Goal: Task Accomplishment & Management: Manage account settings

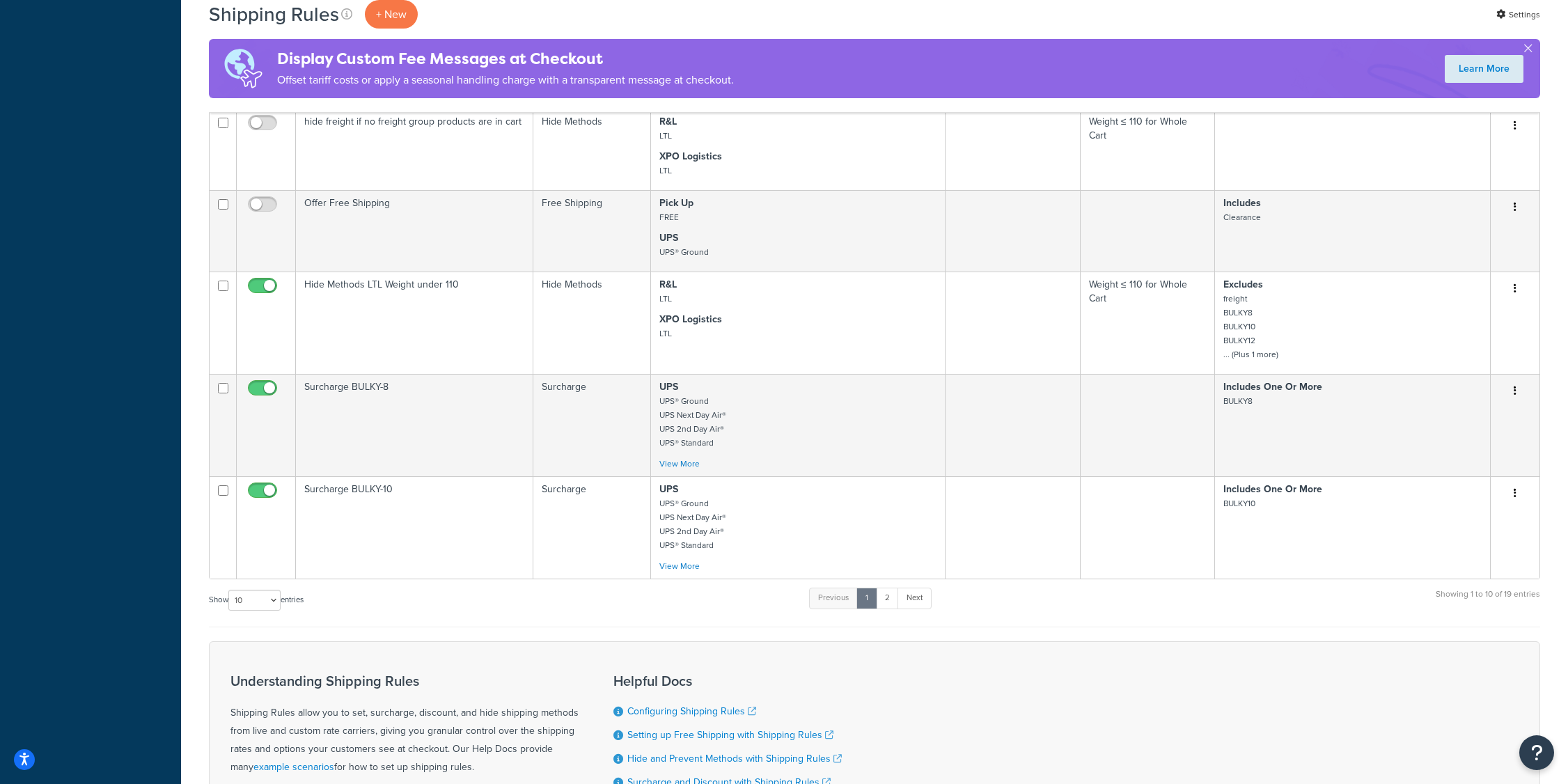
scroll to position [771, 0]
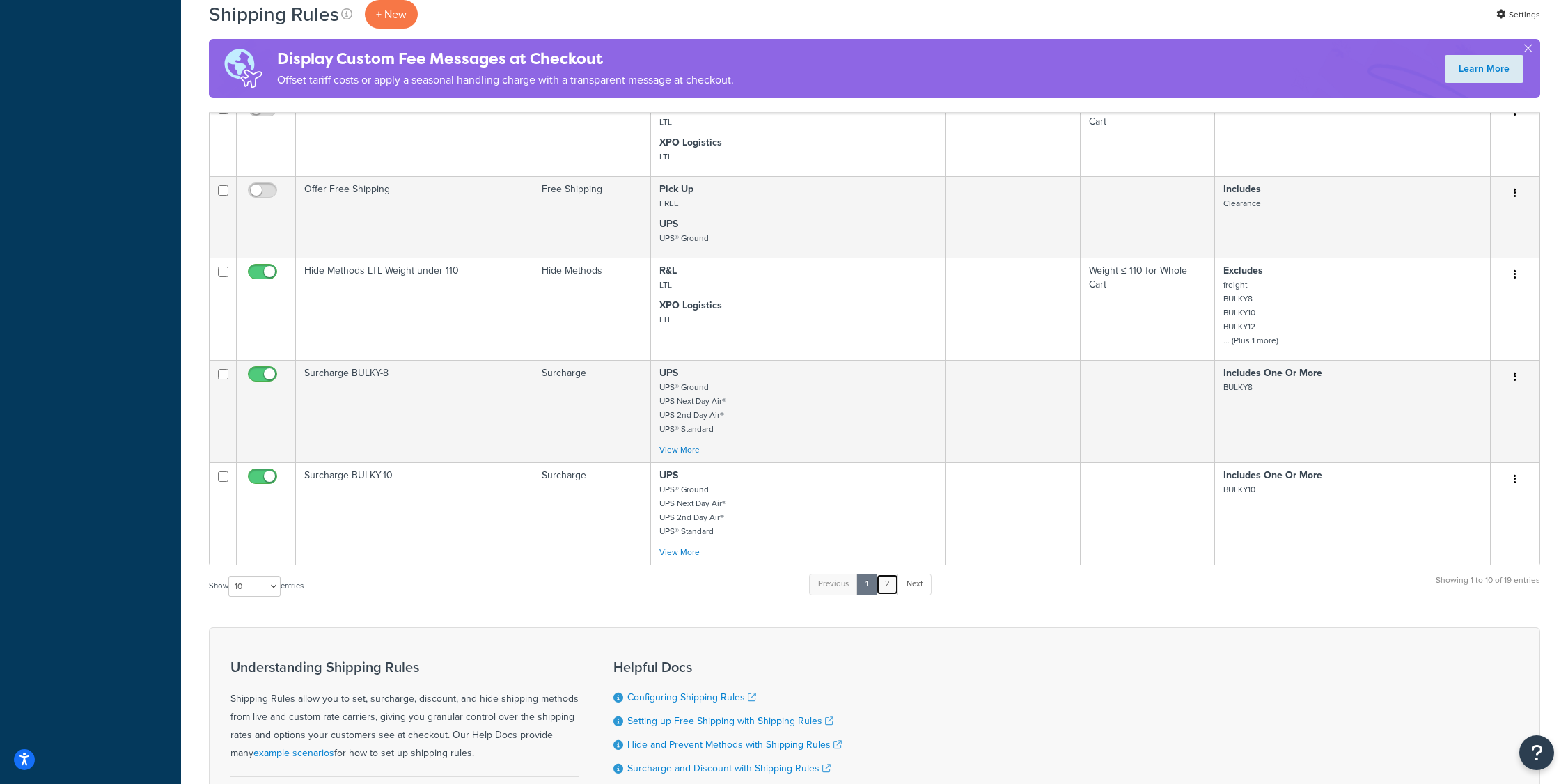
click at [887, 586] on link "2" at bounding box center [887, 584] width 23 height 21
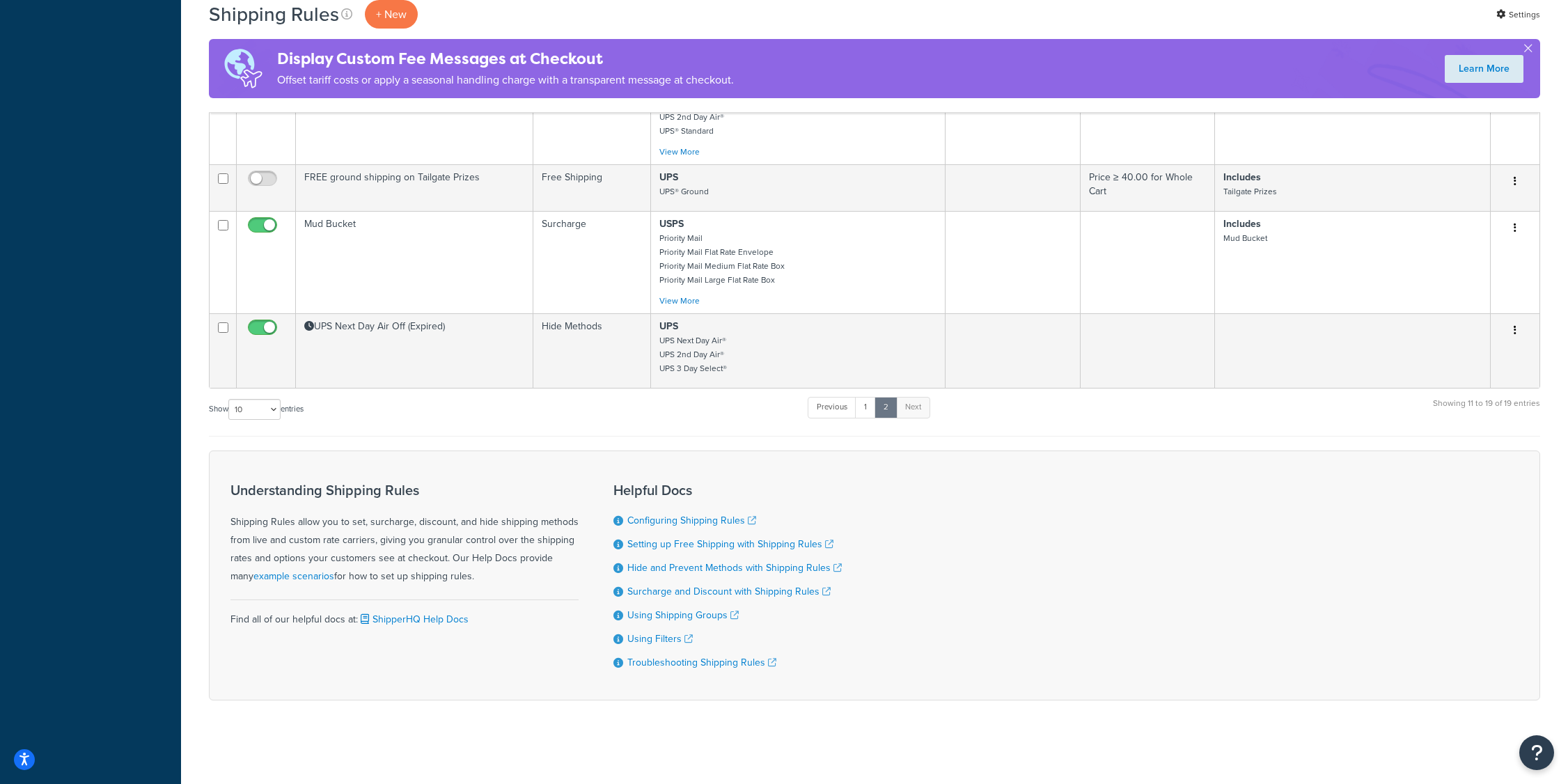
scroll to position [713, 0]
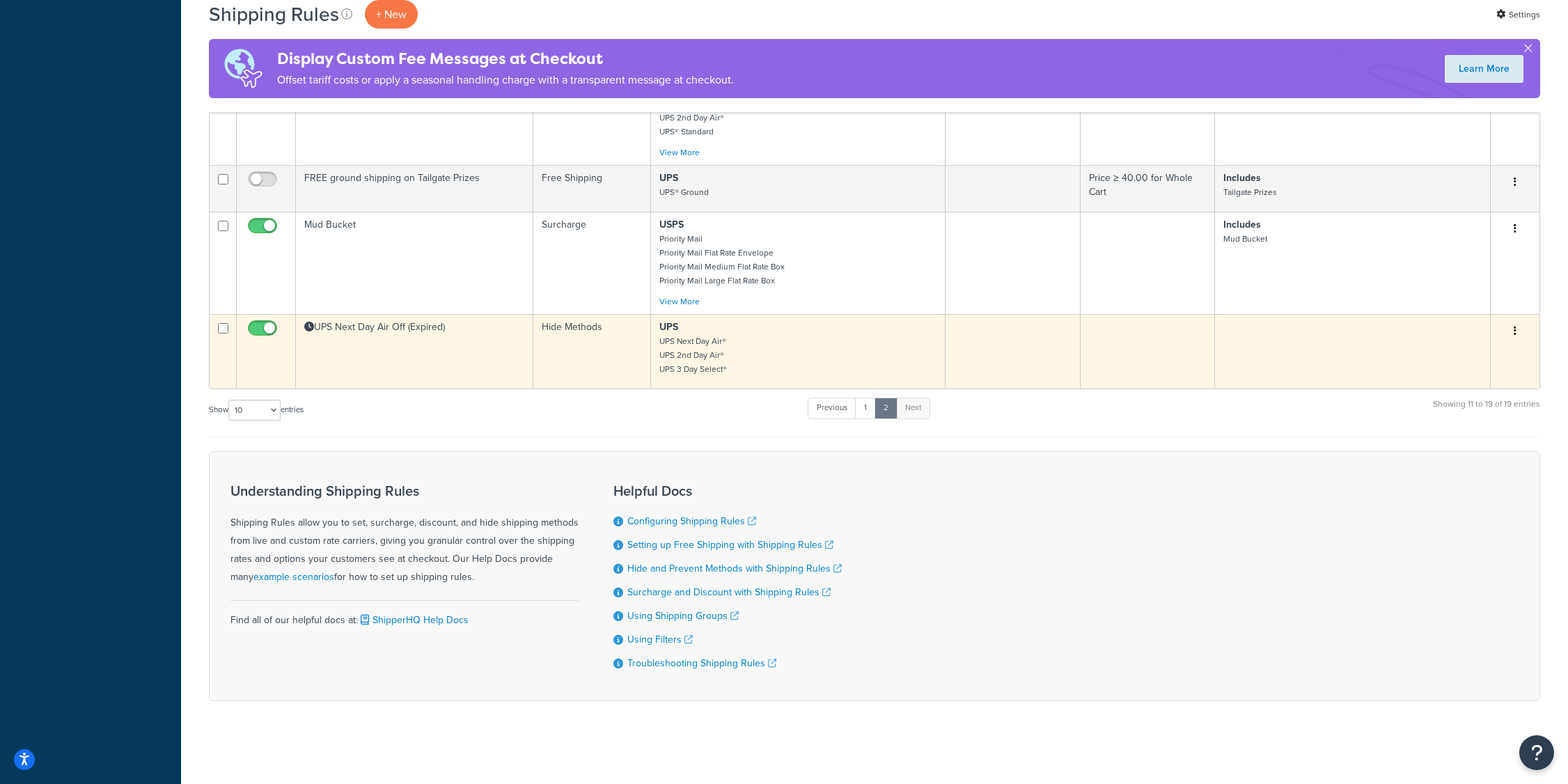
click at [634, 379] on td "Hide Methods" at bounding box center [592, 351] width 118 height 74
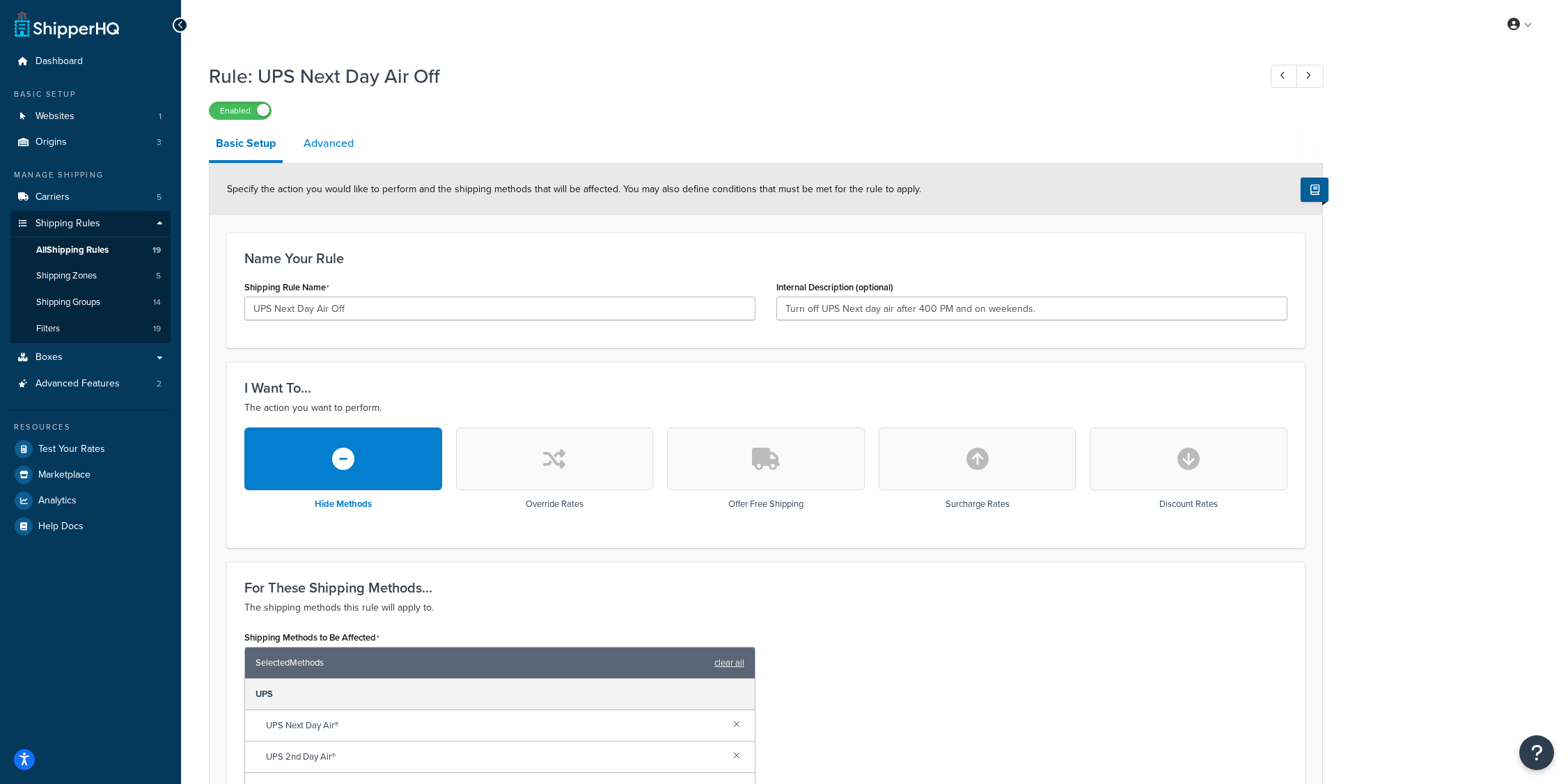
click at [315, 147] on link "Advanced" at bounding box center [328, 143] width 64 height 33
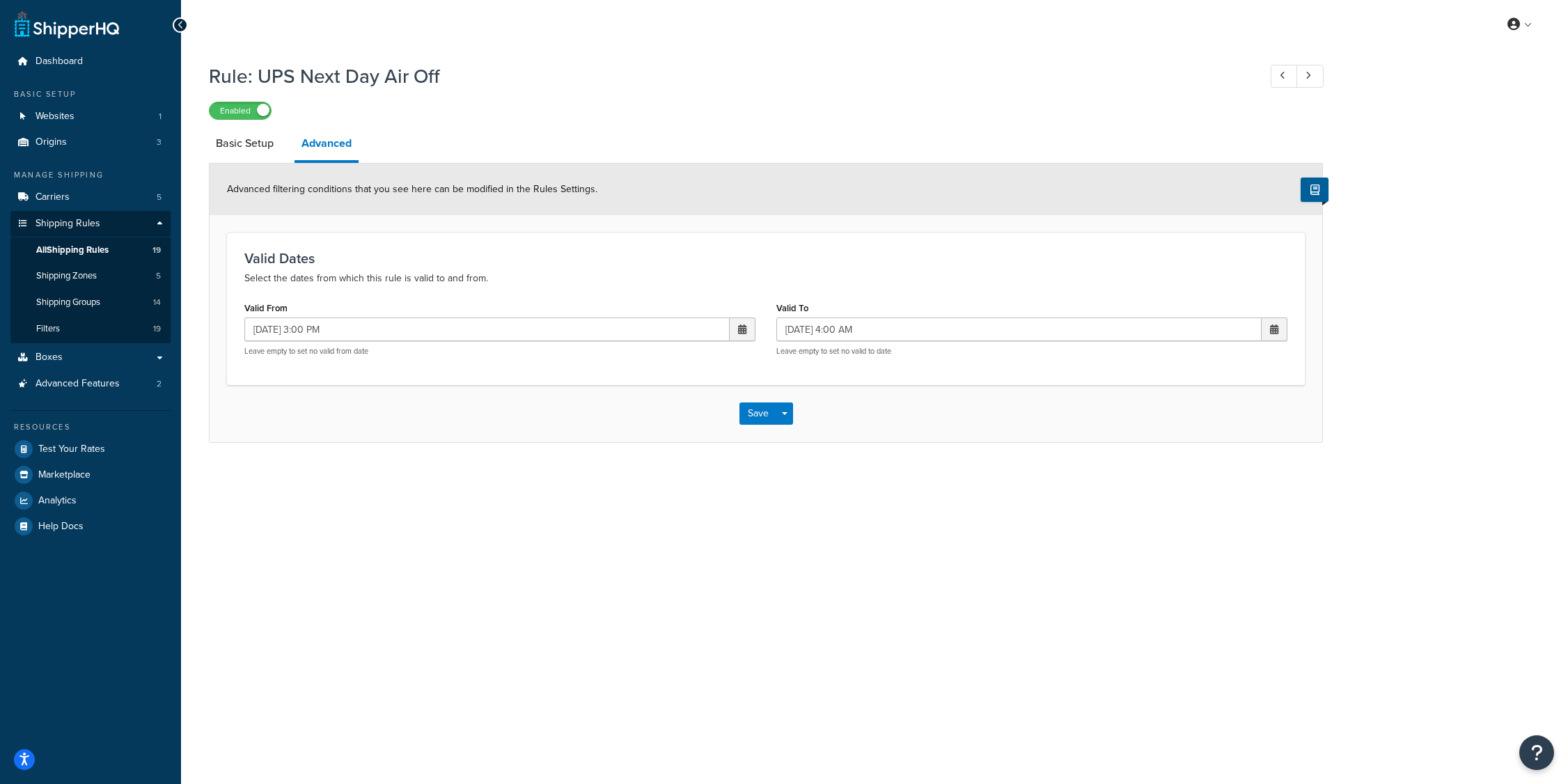
click at [741, 330] on span at bounding box center [742, 330] width 9 height 9
click at [709, 440] on td "19" at bounding box center [716, 440] width 24 height 21
type input "[DATE] 3:00 PM"
click at [1270, 328] on span at bounding box center [1274, 330] width 9 height 9
click at [1152, 459] on td "22" at bounding box center [1152, 461] width 24 height 21
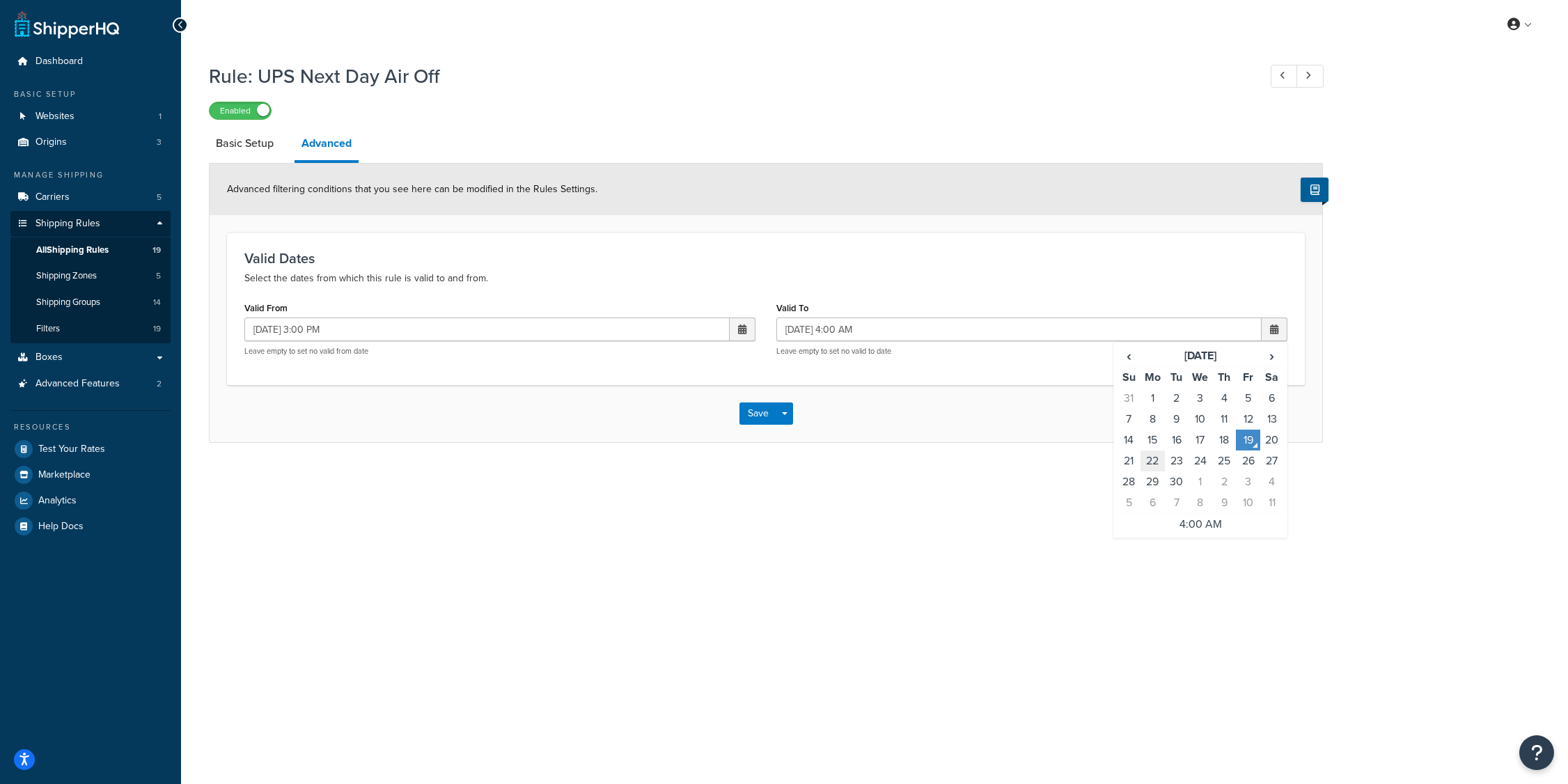
type input "[DATE] 4:00 AM"
click at [753, 410] on button "Save" at bounding box center [758, 413] width 38 height 22
